Goal: Task Accomplishment & Management: Complete application form

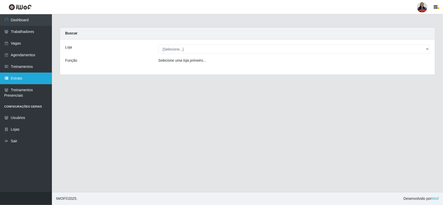
click at [24, 79] on link "Extrato" at bounding box center [26, 79] width 52 height 12
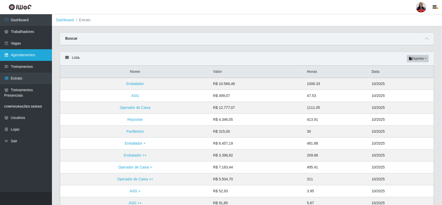
click at [18, 56] on link "Agendamentos" at bounding box center [26, 55] width 52 height 12
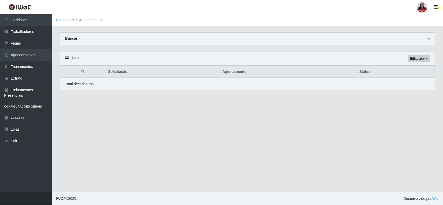
click at [427, 38] on icon at bounding box center [428, 39] width 4 height 4
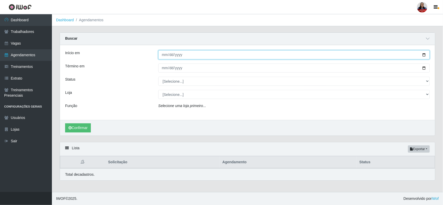
click at [425, 55] on input "Início em" at bounding box center [293, 54] width 271 height 9
type input "[DATE]"
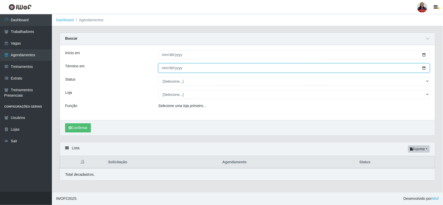
click at [424, 69] on input "Término em" at bounding box center [293, 68] width 271 height 9
type input "[DATE]"
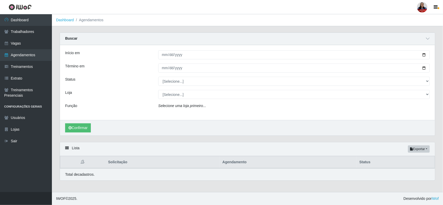
click at [132, 93] on div "Loja" at bounding box center [107, 94] width 93 height 9
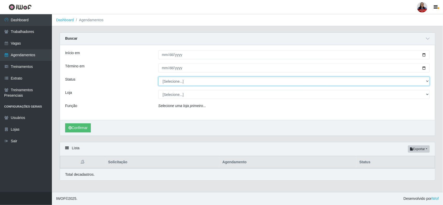
click at [170, 83] on select "[Selecione...] AGENDADO AGUARDANDO LIBERAR EM ANDAMENTO EM REVISÃO FINALIZADO C…" at bounding box center [293, 81] width 271 height 9
select select "AGENDADO"
click at [158, 77] on select "[Selecione...] AGENDADO AGUARDANDO LIBERAR EM ANDAMENTO EM REVISÃO FINALIZADO C…" at bounding box center [293, 81] width 271 height 9
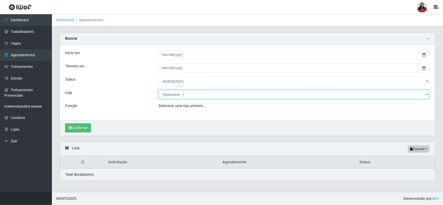
click at [174, 95] on select "[Selecione...] Hiper [GEOGRAPHIC_DATA] - [GEOGRAPHIC_DATA] Hiper Queiroz - Boa …" at bounding box center [293, 94] width 271 height 9
select select "514"
click at [158, 90] on select "[Selecione...] Hiper [GEOGRAPHIC_DATA] - [GEOGRAPHIC_DATA] Hiper Queiroz - Boa …" at bounding box center [293, 94] width 271 height 9
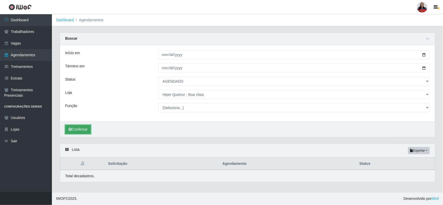
click at [82, 130] on button "Confirmar" at bounding box center [78, 129] width 26 height 9
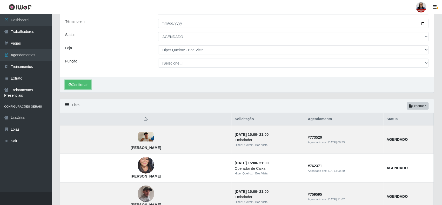
scroll to position [32, 0]
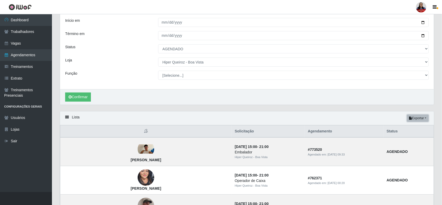
click at [416, 121] on button "Exportar" at bounding box center [418, 118] width 22 height 7
click at [406, 138] on button "Excel" at bounding box center [407, 139] width 41 height 11
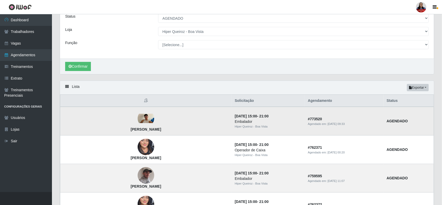
scroll to position [65, 0]
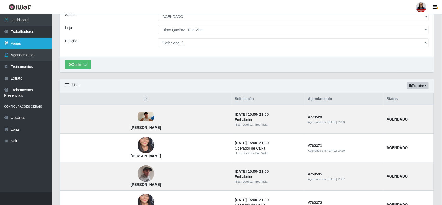
click at [12, 41] on link "Vagas" at bounding box center [26, 44] width 52 height 12
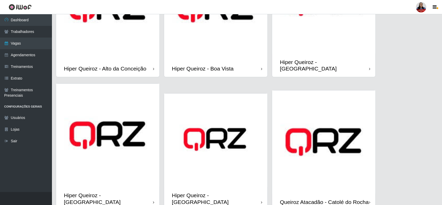
scroll to position [99, 0]
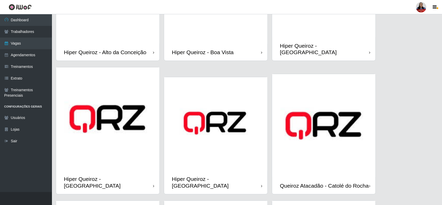
click at [243, 44] on div "Hiper Queiroz - Boa Vista" at bounding box center [215, 52] width 103 height 17
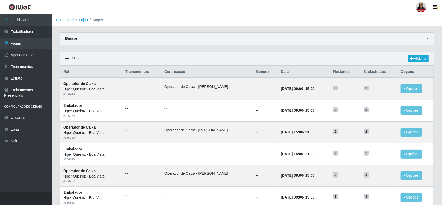
click at [428, 39] on span at bounding box center [426, 39] width 6 height 6
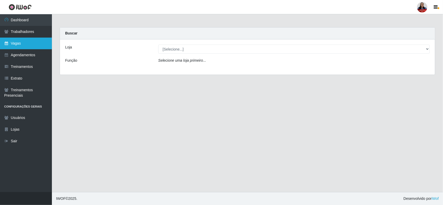
drag, startPoint x: 24, startPoint y: 45, endPoint x: 27, endPoint y: 45, distance: 3.4
click at [24, 45] on link "Vagas" at bounding box center [26, 44] width 52 height 12
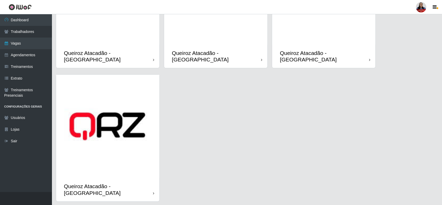
scroll to position [486, 0]
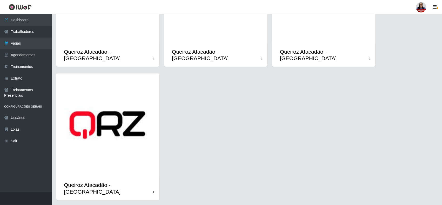
click at [101, 144] on img at bounding box center [107, 124] width 103 height 103
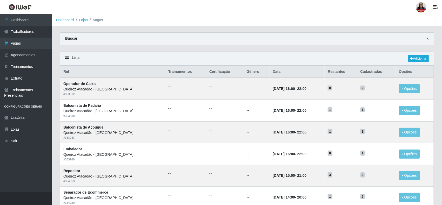
click at [424, 39] on icon at bounding box center [426, 39] width 4 height 4
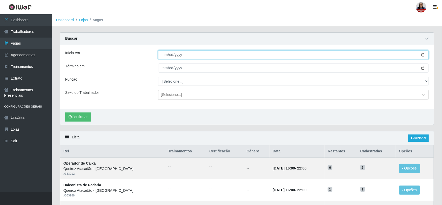
click at [423, 56] on input "Início em" at bounding box center [293, 54] width 271 height 9
click at [423, 54] on input "2025-10-10" at bounding box center [293, 54] width 271 height 9
type input "[DATE]"
drag, startPoint x: 423, startPoint y: 69, endPoint x: 423, endPoint y: 72, distance: 3.1
click at [423, 71] on input "Término em" at bounding box center [293, 68] width 271 height 9
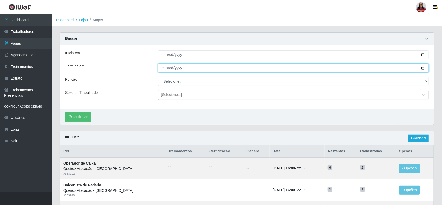
click at [422, 67] on input "Término em" at bounding box center [293, 68] width 271 height 9
type input "[DATE]"
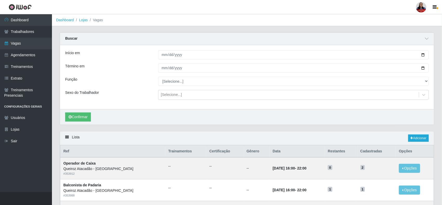
click at [134, 73] on div "Início em 2025-10-11 Término em 2025-10-31 Função [Selecione...] Balconista de …" at bounding box center [247, 77] width 374 height 64
click at [88, 118] on button "Confirmar" at bounding box center [78, 117] width 26 height 9
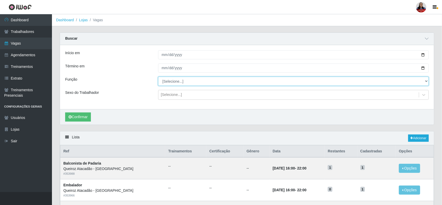
click at [163, 85] on select "[Selecione...] Balconista de Açougue Balconista de Açougue + Balconista de Açou…" at bounding box center [293, 81] width 271 height 9
select select "159"
click at [158, 77] on select "[Selecione...] Balconista de Açougue Balconista de Açougue + Balconista de Açou…" at bounding box center [293, 81] width 271 height 9
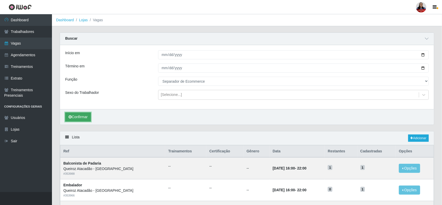
click at [74, 117] on button "Confirmar" at bounding box center [78, 117] width 26 height 9
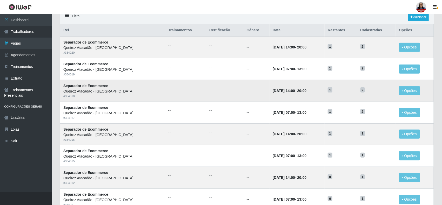
scroll to position [121, 0]
click at [56, 23] on div "Lista Adicionar Ref Trainamentos Certificação Gênero Data Restantes Cadastradas…" at bounding box center [247, 197] width 382 height 375
click at [224, 99] on td "--" at bounding box center [224, 91] width 37 height 22
